Goal: Navigation & Orientation: Find specific page/section

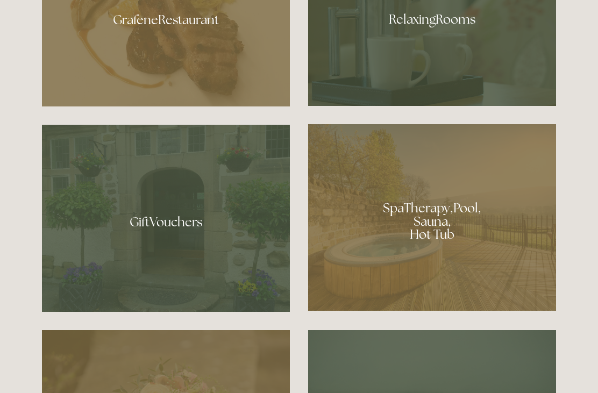
scroll to position [734, 0]
click at [476, 257] on div at bounding box center [432, 217] width 248 height 186
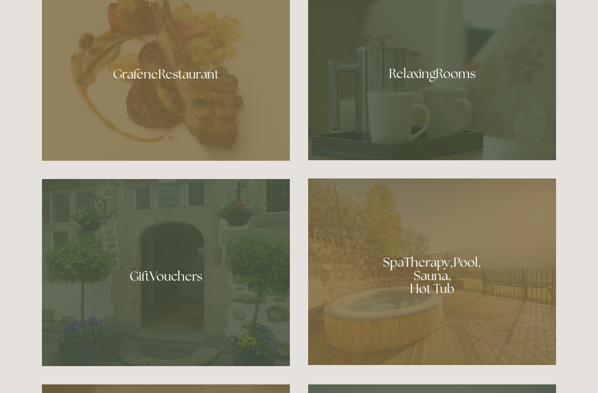
scroll to position [679, 0]
click at [175, 108] on div at bounding box center [166, 70] width 248 height 181
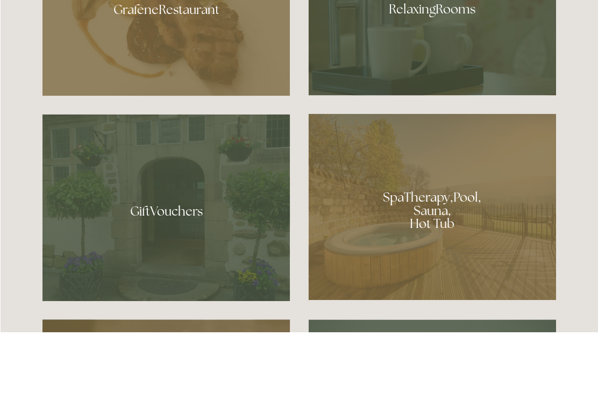
scroll to position [765, 0]
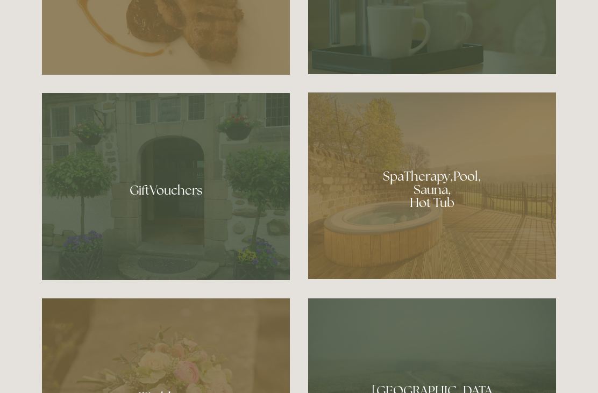
click at [442, 215] on div at bounding box center [432, 185] width 248 height 186
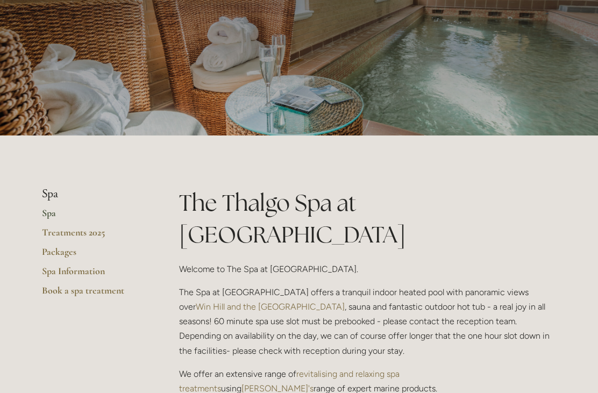
scroll to position [91, 0]
click at [70, 251] on link "Packages" at bounding box center [93, 254] width 103 height 19
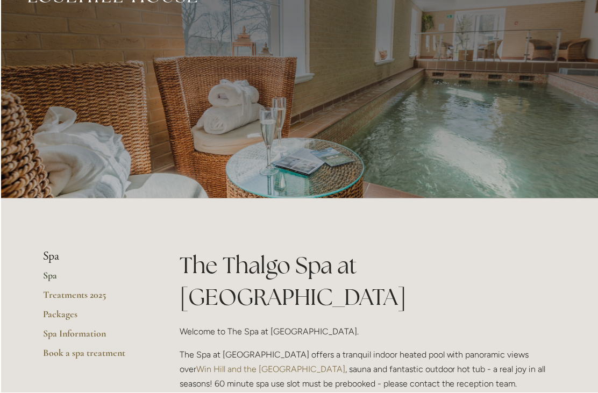
scroll to position [0, 0]
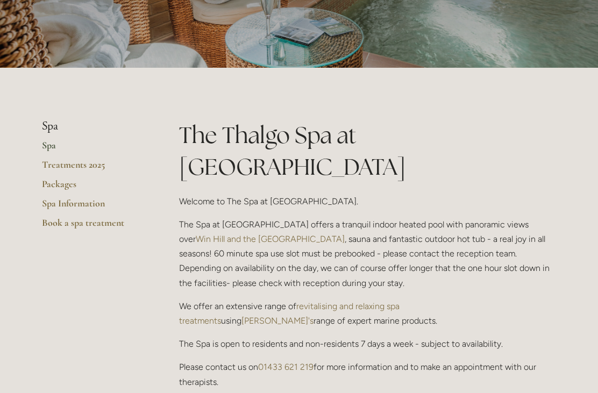
scroll to position [158, 0]
click at [72, 186] on link "Packages" at bounding box center [93, 187] width 103 height 19
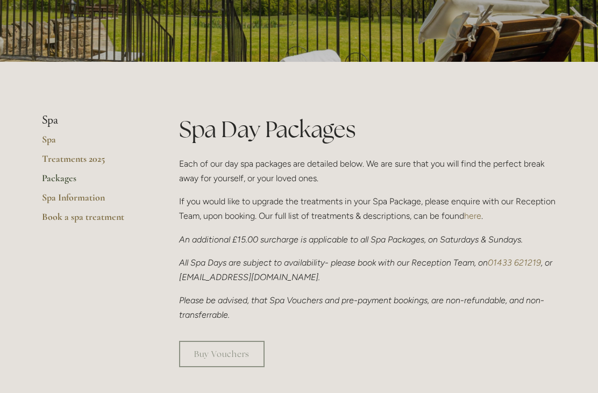
scroll to position [164, 0]
